Goal: Task Accomplishment & Management: Use online tool/utility

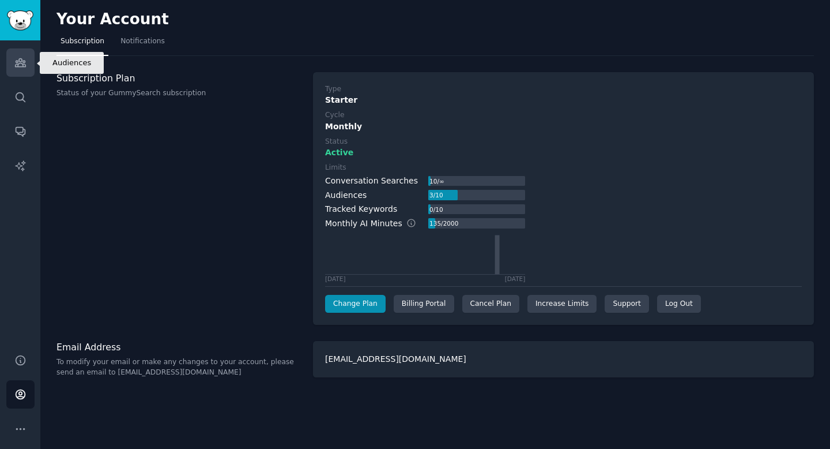
click at [23, 65] on icon "Sidebar" at bounding box center [20, 63] width 12 height 12
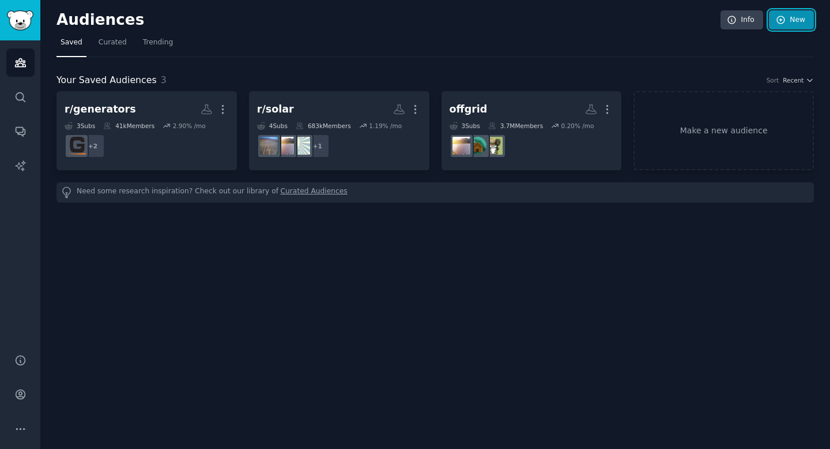
click at [793, 24] on link "New" at bounding box center [791, 20] width 45 height 20
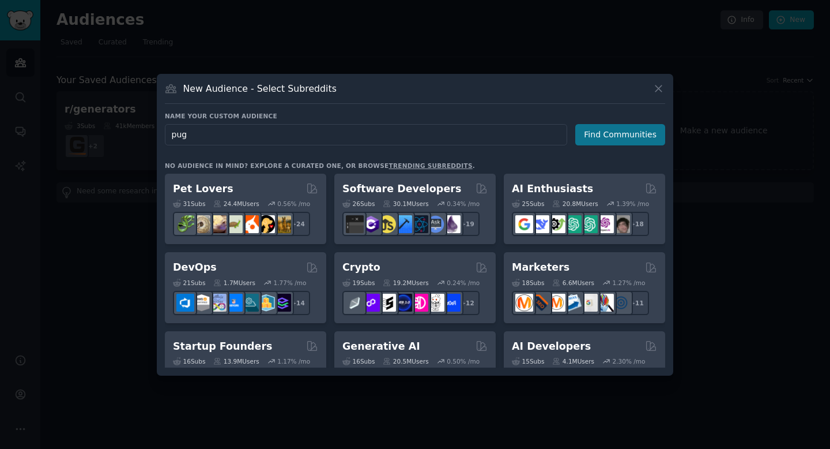
type input "pug"
click at [618, 133] on button "Find Communities" at bounding box center [621, 134] width 90 height 21
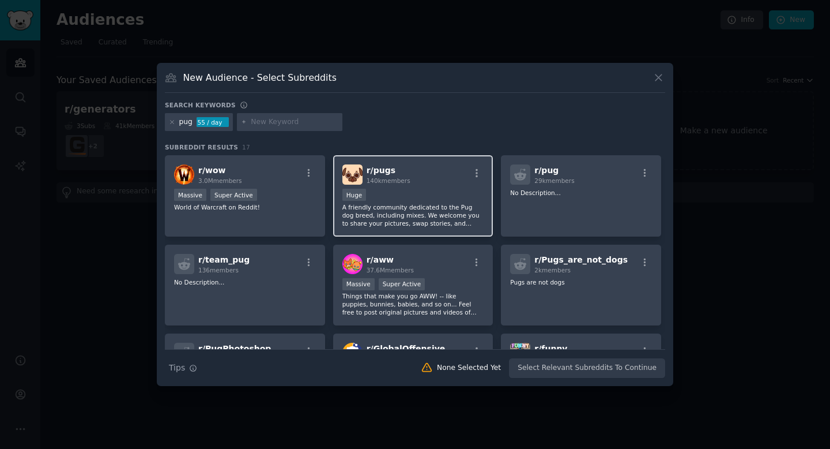
click at [422, 191] on div "100,000 - 1,000,000 members Huge" at bounding box center [414, 196] width 142 height 14
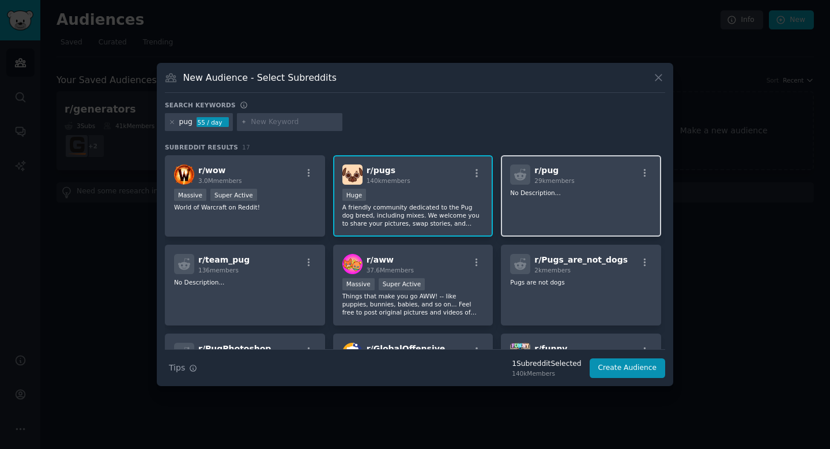
click at [557, 206] on div "r/ pug 29k members No Description..." at bounding box center [581, 195] width 160 height 81
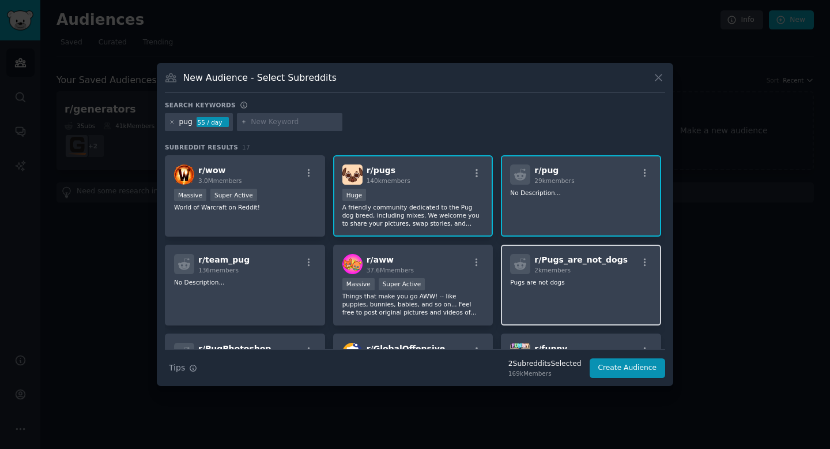
scroll to position [2, 0]
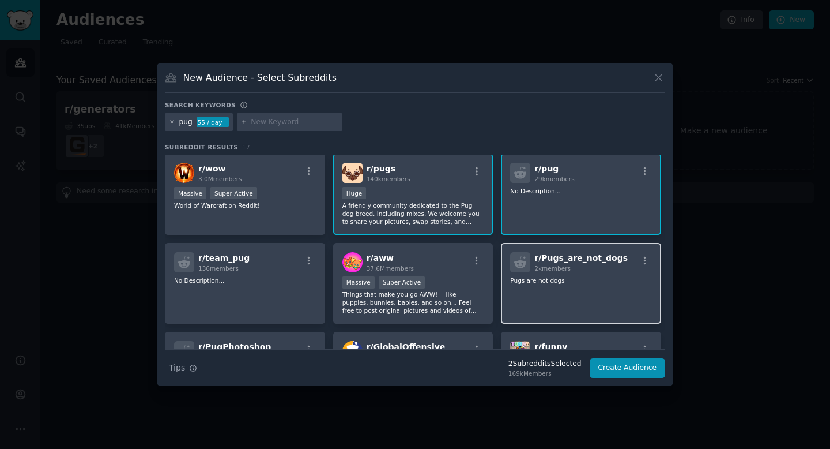
click at [565, 298] on div "r/ Pugs_are_not_dogs 2k members Pugs are not dogs" at bounding box center [581, 283] width 160 height 81
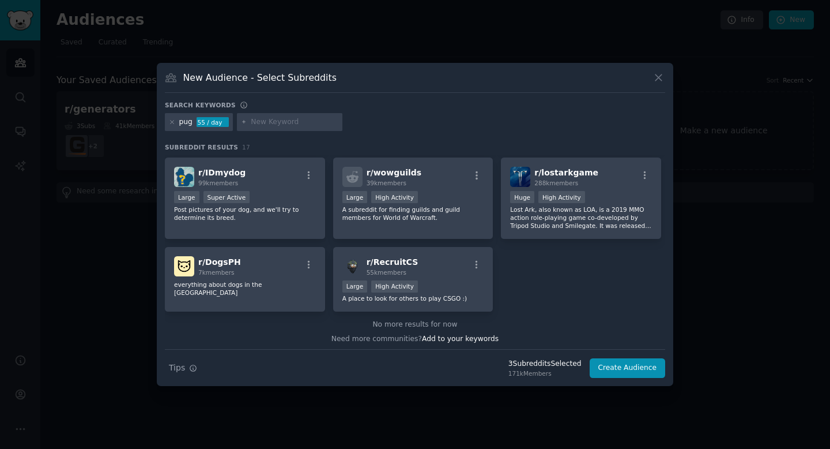
scroll to position [357, 0]
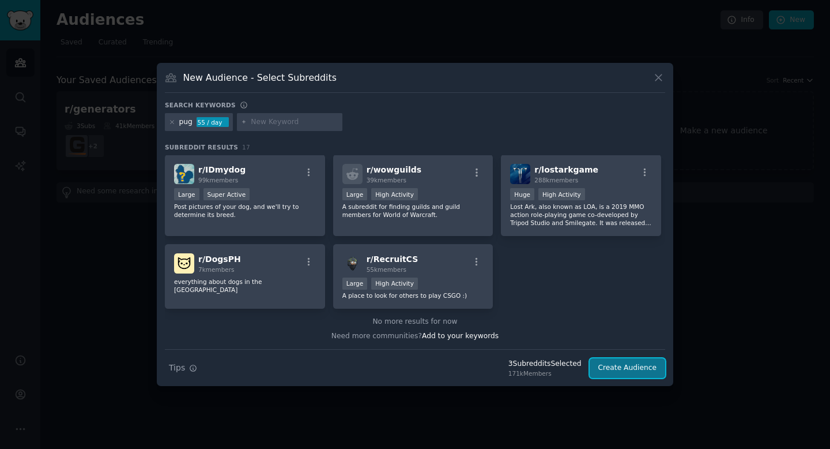
click at [636, 367] on button "Create Audience" at bounding box center [628, 368] width 76 height 20
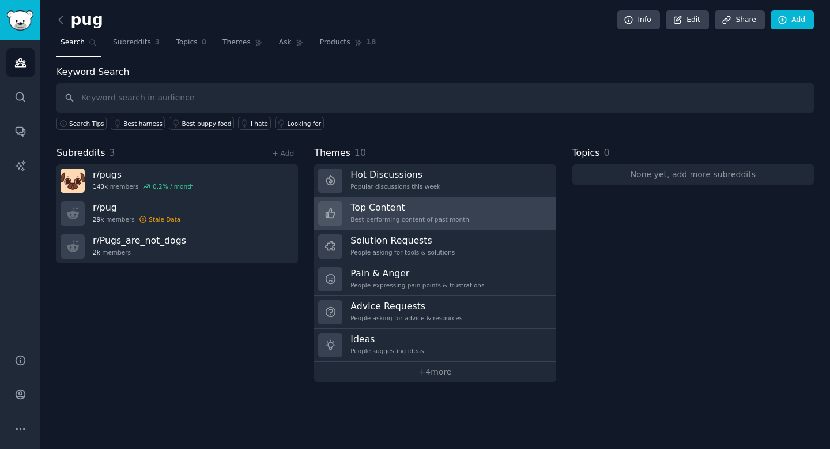
click at [412, 213] on div "Top Content Best-performing content of past month" at bounding box center [410, 213] width 119 height 24
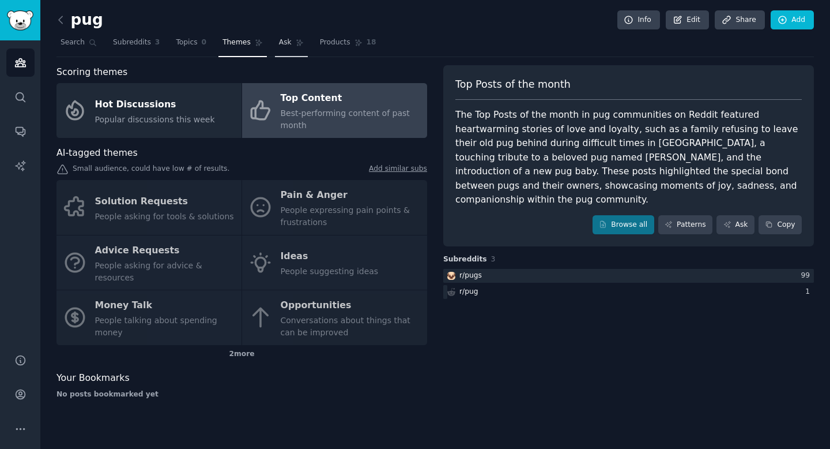
click at [281, 42] on span "Ask" at bounding box center [285, 42] width 13 height 10
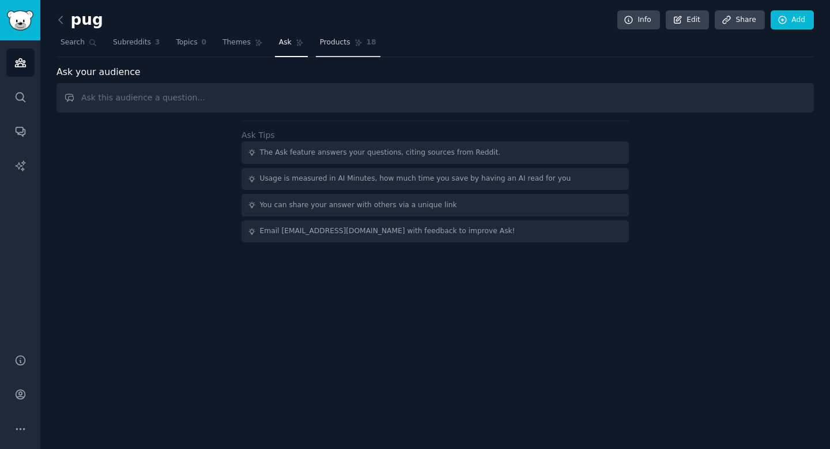
click at [338, 43] on span "Products" at bounding box center [335, 42] width 31 height 10
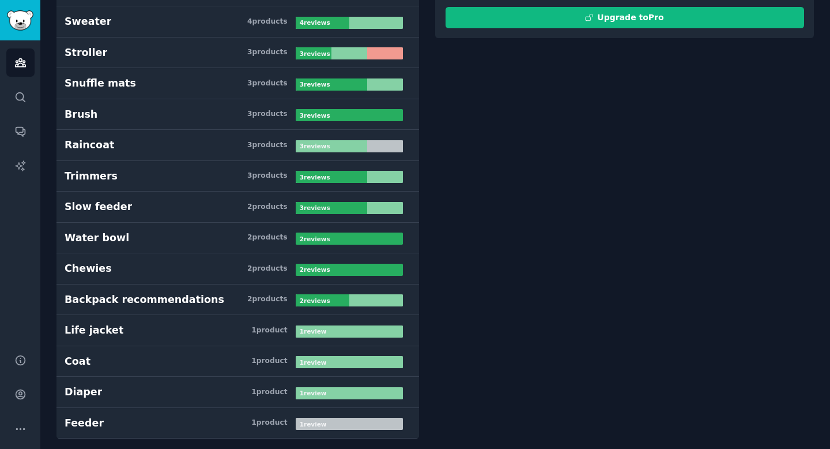
scroll to position [243, 0]
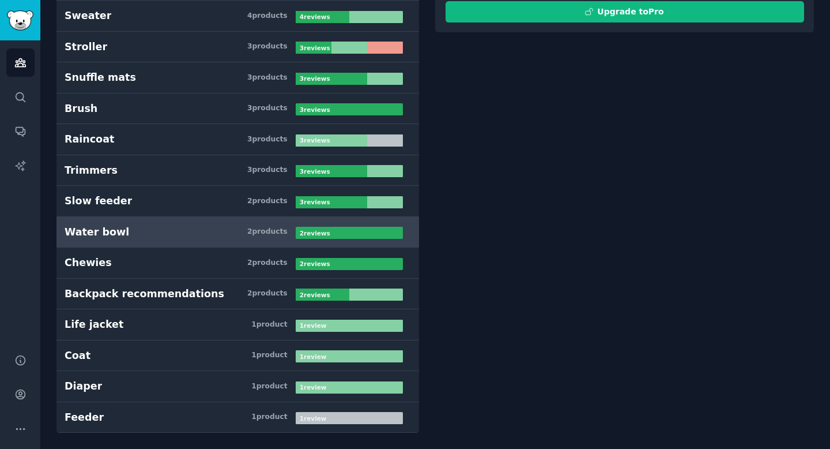
click at [248, 234] on h3 "Water bowl 2 product s" at bounding box center [180, 232] width 231 height 14
click at [315, 234] on b "2 review s" at bounding box center [315, 233] width 31 height 7
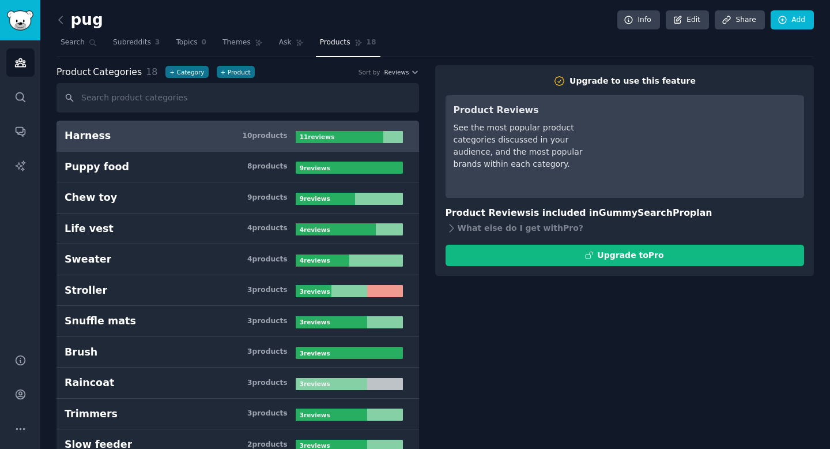
click at [332, 137] on div "11 review s" at bounding box center [318, 137] width 45 height 12
click at [181, 138] on h3 "Harness 10 product s" at bounding box center [180, 136] width 231 height 14
